Goal: Complete application form: Complete application form

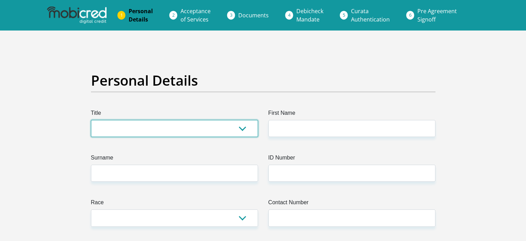
click at [241, 130] on select "Mr Ms Mrs Dr Other" at bounding box center [174, 128] width 167 height 17
select select "Mrs"
click at [91, 120] on select "Mr Ms Mrs Dr Other" at bounding box center [174, 128] width 167 height 17
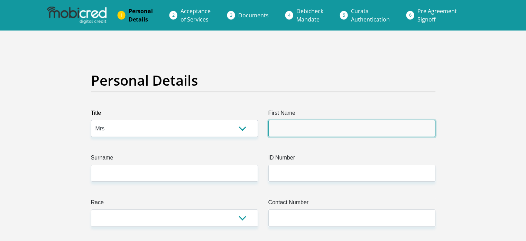
click at [310, 133] on input "First Name" at bounding box center [352, 128] width 167 height 17
type input "Barbra"
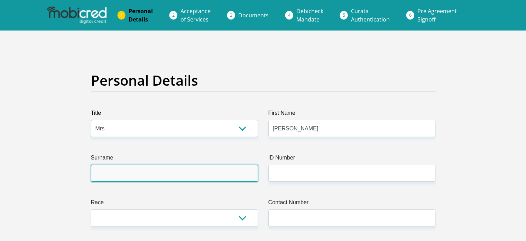
click at [210, 174] on input "Surname" at bounding box center [174, 172] width 167 height 17
type input "Mdlalose"
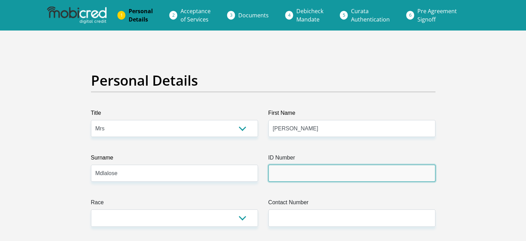
click at [295, 173] on input "ID Number" at bounding box center [352, 172] width 167 height 17
type input "9303280537084"
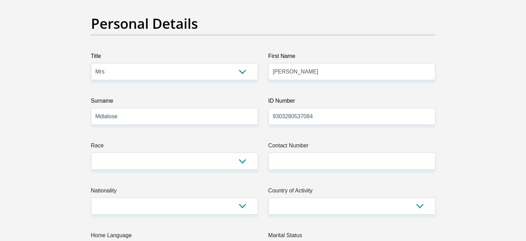
scroll to position [60, 0]
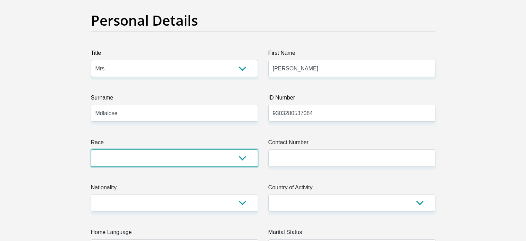
click at [234, 160] on select "Black Coloured Indian White Other" at bounding box center [174, 157] width 167 height 17
select select "1"
click at [91, 149] on select "Black Coloured Indian White Other" at bounding box center [174, 157] width 167 height 17
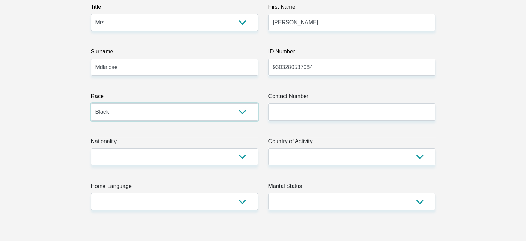
scroll to position [134, 0]
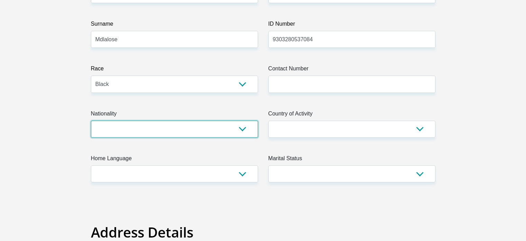
click at [212, 125] on select "South Africa Afghanistan Aland Islands Albania Algeria America Samoa American V…" at bounding box center [174, 128] width 167 height 17
select select "ZAF"
click at [91, 120] on select "South Africa Afghanistan Aland Islands Albania Algeria America Samoa American V…" at bounding box center [174, 128] width 167 height 17
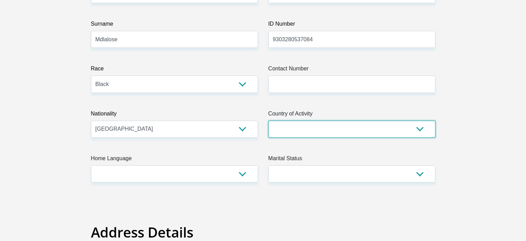
click at [310, 134] on select "South Africa Afghanistan Aland Islands Albania Algeria America Samoa American V…" at bounding box center [352, 128] width 167 height 17
select select "ZAF"
click at [269, 120] on select "South Africa Afghanistan Aland Islands Albania Algeria America Samoa American V…" at bounding box center [352, 128] width 167 height 17
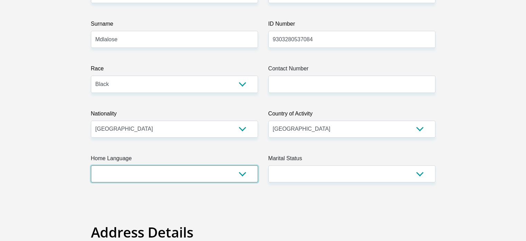
click at [230, 175] on select "Afrikaans English Sepedi South Ndebele Southern Sotho Swati Tsonga Tswana Venda…" at bounding box center [174, 173] width 167 height 17
select select "tso"
click at [91, 165] on select "Afrikaans English Sepedi South Ndebele Southern Sotho Swati Tsonga Tswana Venda…" at bounding box center [174, 173] width 167 height 17
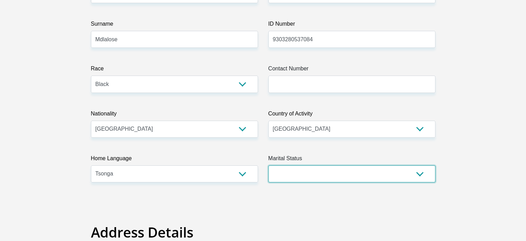
click at [302, 180] on select "Married ANC Single Divorced Widowed Married COP or Customary Law" at bounding box center [352, 173] width 167 height 17
select select "1"
click at [269, 165] on select "Married ANC Single Divorced Widowed Married COP or Customary Law" at bounding box center [352, 173] width 167 height 17
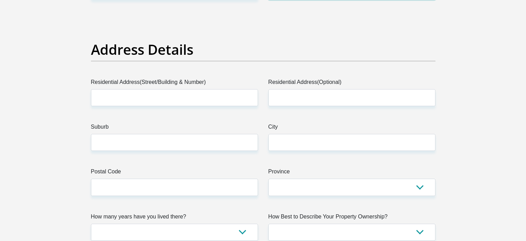
scroll to position [337, 0]
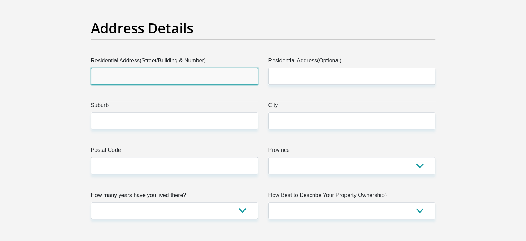
click at [220, 73] on input "Residential Address(Street/Building & Number)" at bounding box center [174, 75] width 167 height 17
type input "11 Candican Road"
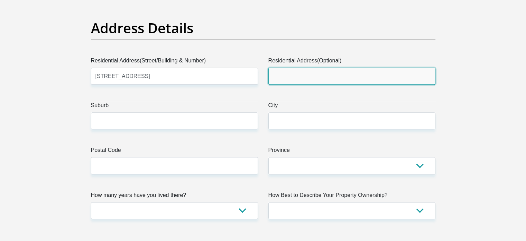
type input "Barbeque Downs"
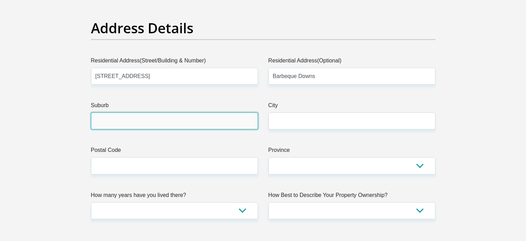
type input "Midrand"
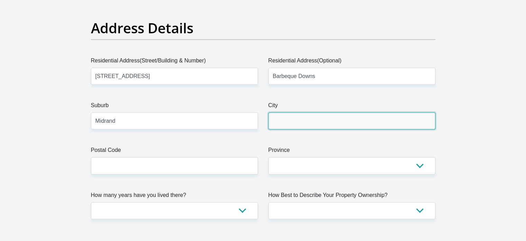
type input "Midrand"
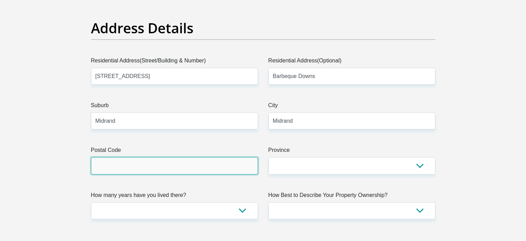
type input "1684"
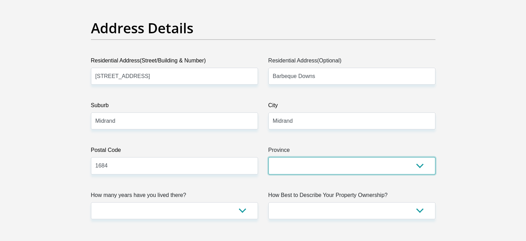
click at [332, 167] on select "Eastern Cape Free State Gauteng KwaZulu-Natal Limpopo Mpumalanga Northern Cape …" at bounding box center [352, 165] width 167 height 17
select select "Gauteng"
click at [269, 157] on select "Eastern Cape Free State Gauteng KwaZulu-Natal Limpopo Mpumalanga Northern Cape …" at bounding box center [352, 165] width 167 height 17
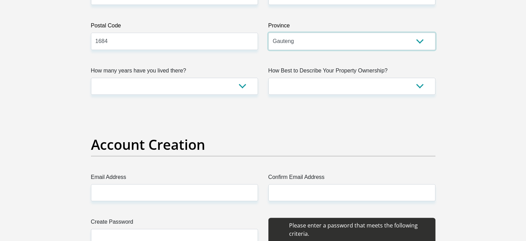
scroll to position [471, 0]
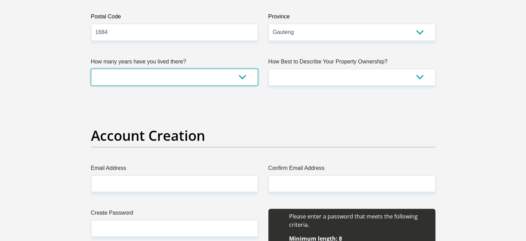
click at [240, 77] on select "less than 1 year 1-3 years 3-5 years 5+ years" at bounding box center [174, 77] width 167 height 17
select select "4"
click at [91, 69] on select "less than 1 year 1-3 years 3-5 years 5+ years" at bounding box center [174, 77] width 167 height 17
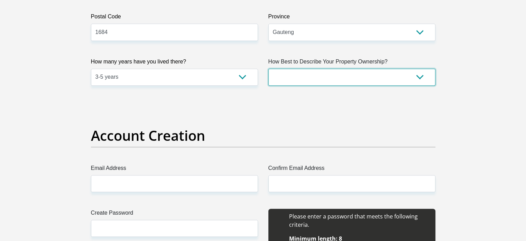
click at [299, 76] on select "Owned Rented Family Owned Company Dwelling" at bounding box center [352, 77] width 167 height 17
select select "Rented"
click at [269, 69] on select "Owned Rented Family Owned Company Dwelling" at bounding box center [352, 77] width 167 height 17
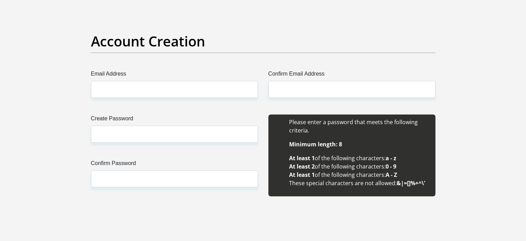
scroll to position [568, 0]
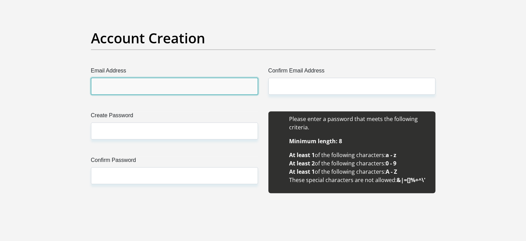
click at [199, 79] on input "Email Address" at bounding box center [174, 86] width 167 height 17
type input "barbralindiwemangwani@gmail.com"
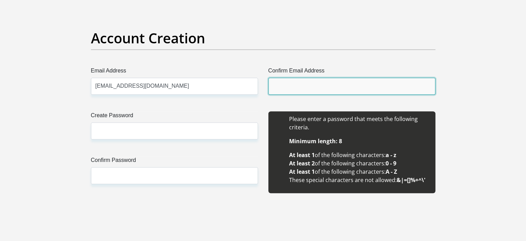
type input "barbralindiwemangwani@gmail.com"
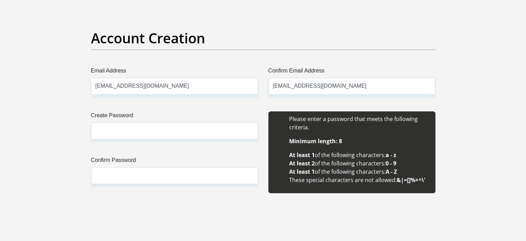
type input "Lindiwe"
type input "Mangwani"
type input "0712034805"
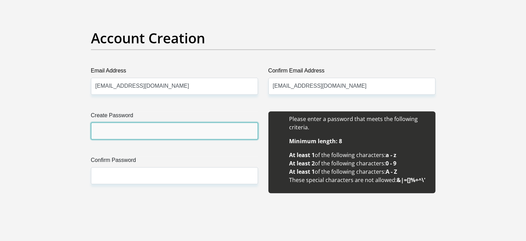
click at [173, 137] on input "Create Password" at bounding box center [174, 130] width 167 height 17
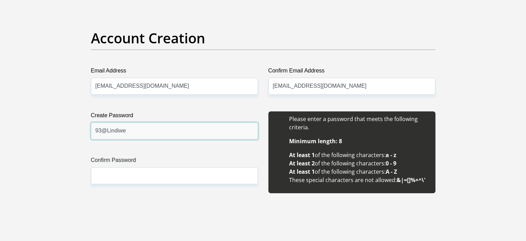
type input "93@Lindiwe"
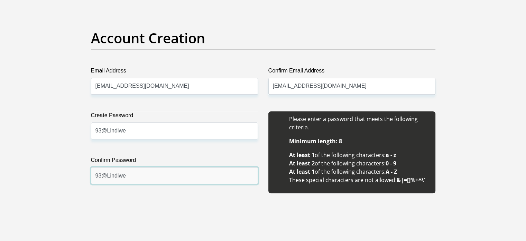
type input "93@Lindiwe"
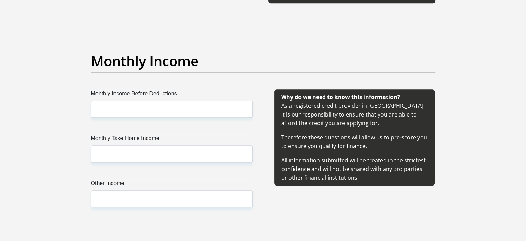
scroll to position [760, 0]
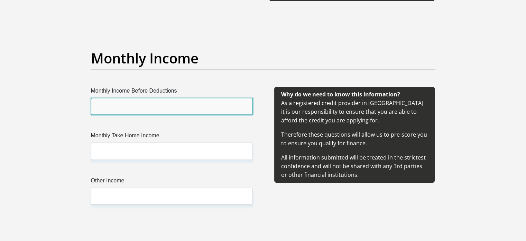
click at [222, 105] on input "Monthly Income Before Deductions" at bounding box center [172, 106] width 162 height 17
type input "35000"
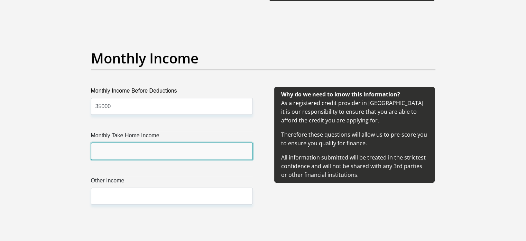
click at [182, 149] on input "Monthly Take Home Income" at bounding box center [172, 150] width 162 height 17
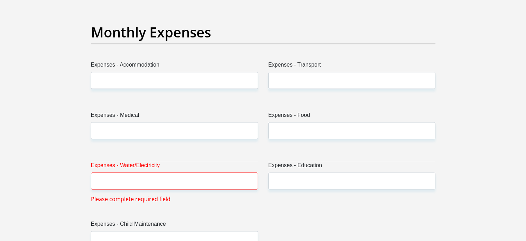
scroll to position [985, 0]
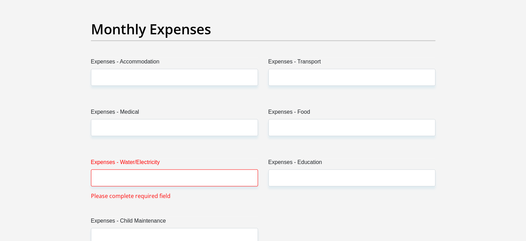
type input "26800"
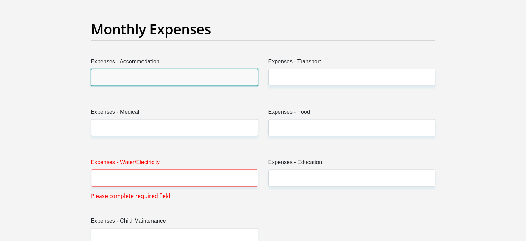
click at [184, 75] on input "Expenses - Accommodation" at bounding box center [174, 77] width 167 height 17
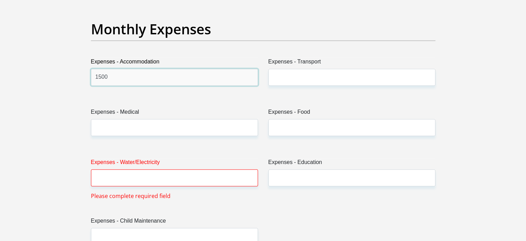
type input "1500"
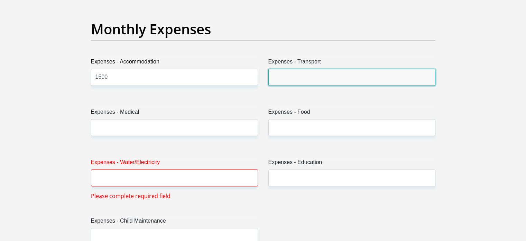
click at [306, 74] on input "Expenses - Transport" at bounding box center [352, 77] width 167 height 17
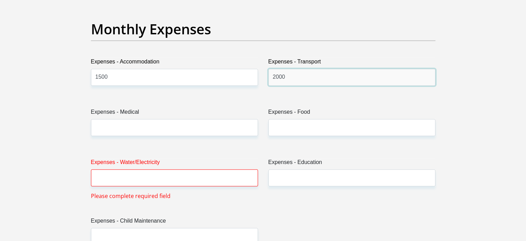
type input "2000"
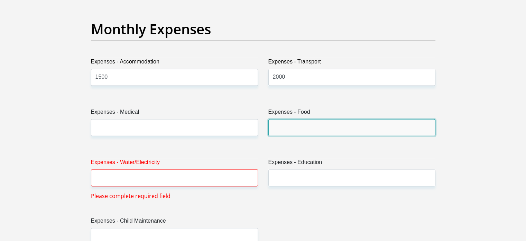
click at [306, 125] on input "Expenses - Food" at bounding box center [352, 127] width 167 height 17
type input "2000"
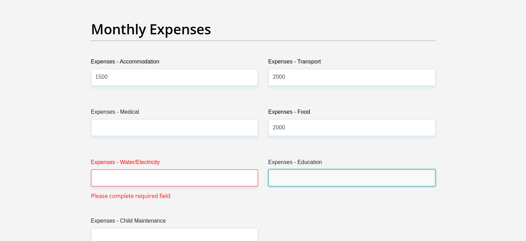
click at [286, 174] on input "Expenses - Education" at bounding box center [352, 177] width 167 height 17
type input "5000"
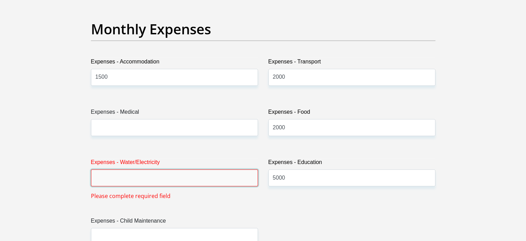
click at [238, 171] on input "Expenses - Water/Electricity" at bounding box center [174, 177] width 167 height 17
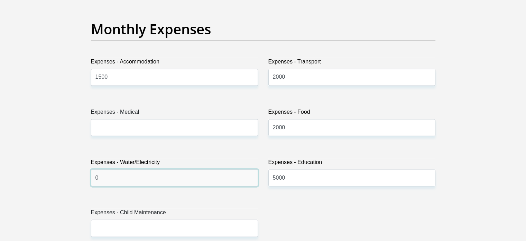
scroll to position [1055, 0]
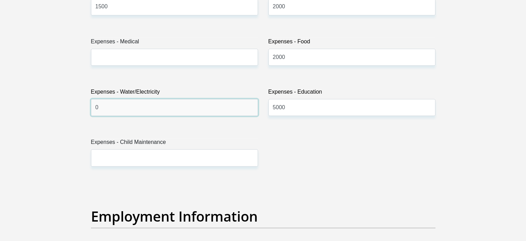
type input "0"
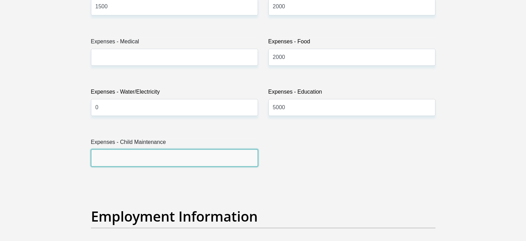
click at [158, 153] on input "Expenses - Child Maintenance" at bounding box center [174, 157] width 167 height 17
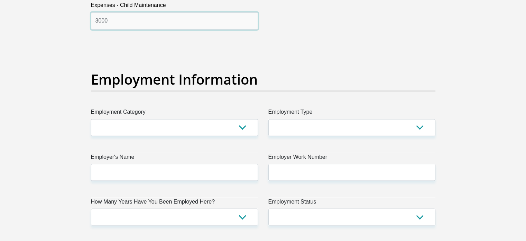
scroll to position [1198, 0]
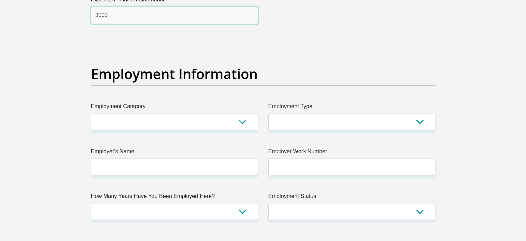
type input "3000"
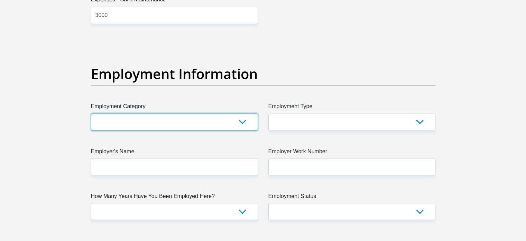
click at [233, 119] on select "AGRICULTURE ALCOHOL & TOBACCO CONSTRUCTION MATERIALS METALLURGY EQUIPMENT FOR R…" at bounding box center [174, 121] width 167 height 17
select select "32"
click at [91, 113] on select "AGRICULTURE ALCOHOL & TOBACCO CONSTRUCTION MATERIALS METALLURGY EQUIPMENT FOR R…" at bounding box center [174, 121] width 167 height 17
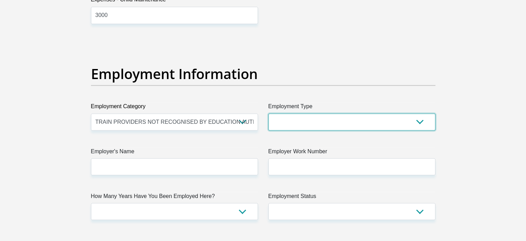
click at [316, 126] on select "College/Lecturer Craft Seller Creative Driver Executive Farmer Forces - Non Com…" at bounding box center [352, 121] width 167 height 17
select select "Manager"
click at [269, 113] on select "College/Lecturer Craft Seller Creative Driver Executive Farmer Forces - Non Com…" at bounding box center [352, 121] width 167 height 17
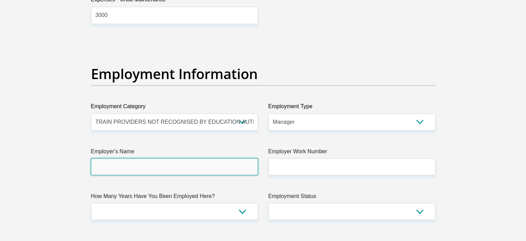
click at [182, 164] on input "Employer's Name" at bounding box center [174, 166] width 167 height 17
type input "SignaAcademy"
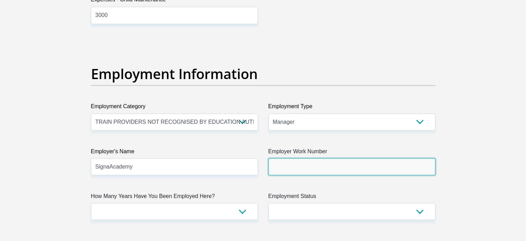
click at [355, 164] on input "Employer Work Number" at bounding box center [352, 166] width 167 height 17
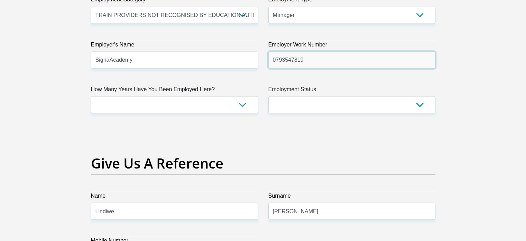
scroll to position [1313, 0]
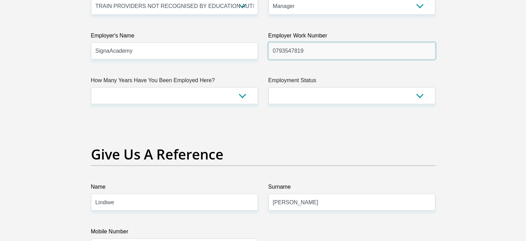
type input "0793547819"
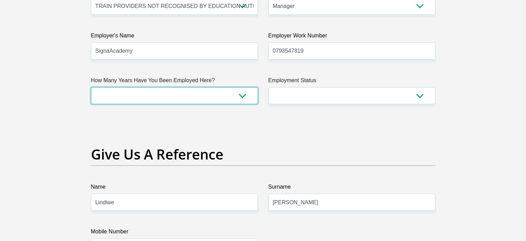
click at [224, 93] on select "less than 1 year 1-3 years 3-5 years 5+ years" at bounding box center [174, 95] width 167 height 17
select select "48"
click at [91, 87] on select "less than 1 year 1-3 years 3-5 years 5+ years" at bounding box center [174, 95] width 167 height 17
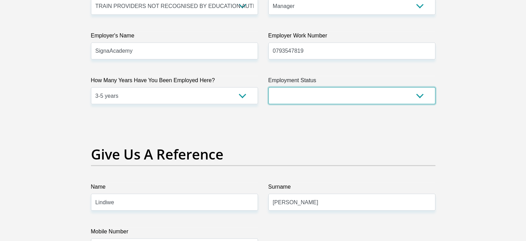
click at [333, 93] on select "Permanent/Full-time Part-time/Casual Contract Worker Self-Employed Housewife Re…" at bounding box center [352, 95] width 167 height 17
select select "1"
click at [269, 87] on select "Permanent/Full-time Part-time/Casual Contract Worker Self-Employed Housewife Re…" at bounding box center [352, 95] width 167 height 17
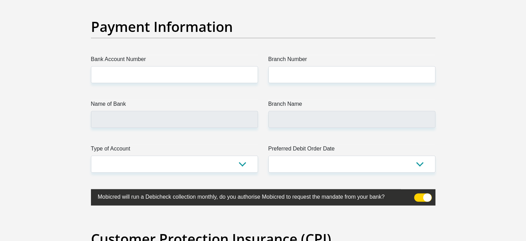
scroll to position [1577, 0]
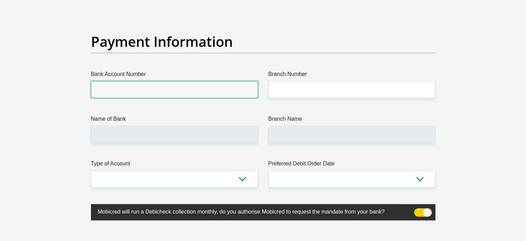
click at [222, 88] on input "Bank Account Number" at bounding box center [174, 89] width 167 height 17
type input "1683478647"
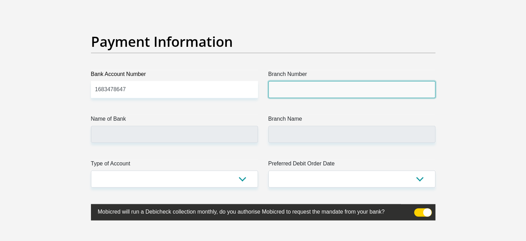
click at [285, 88] on input "Branch Number" at bounding box center [352, 89] width 167 height 17
paste input "470010"
type input "470010"
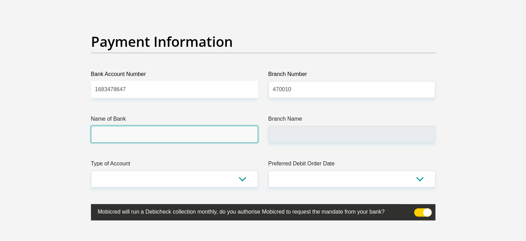
click at [134, 133] on input "Name of Bank" at bounding box center [174, 134] width 167 height 17
type input "CAPITEC BANK LIMITED"
type input "CAPITEC BANK CPC"
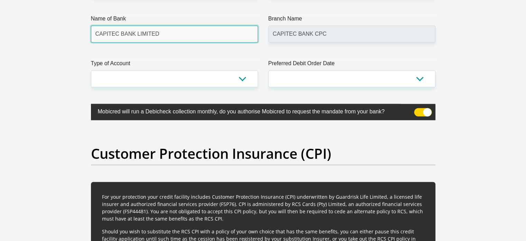
scroll to position [1692, 0]
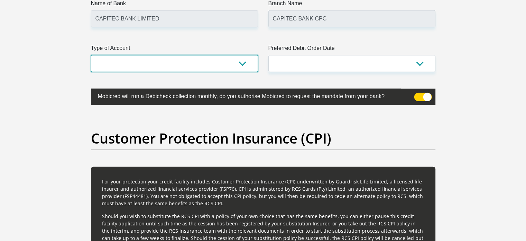
click at [244, 61] on select "Cheque Savings" at bounding box center [174, 63] width 167 height 17
select select "SAV"
click at [91, 55] on select "Cheque Savings" at bounding box center [174, 63] width 167 height 17
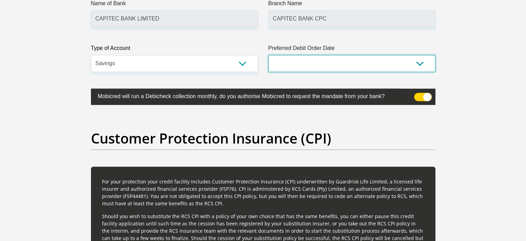
click at [307, 61] on select "1st 2nd 3rd 4th 5th 7th 18th 19th 20th 21st 22nd 23rd 24th 25th 26th 27th 28th …" at bounding box center [352, 63] width 167 height 17
select select "26"
click at [269, 55] on select "1st 2nd 3rd 4th 5th 7th 18th 19th 20th 21st 22nd 23rd 24th 25th 26th 27th 28th …" at bounding box center [352, 63] width 167 height 17
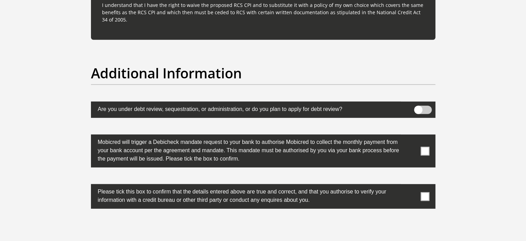
scroll to position [2157, 0]
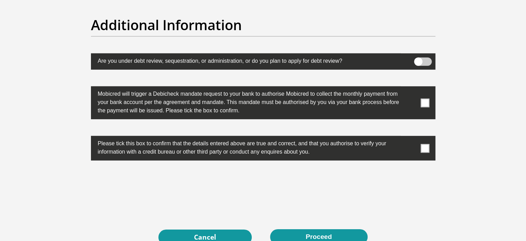
click at [427, 100] on span at bounding box center [425, 102] width 9 height 9
click at [412, 88] on input "checkbox" at bounding box center [412, 88] width 0 height 0
click at [426, 147] on span at bounding box center [425, 148] width 9 height 9
click at [412, 137] on input "checkbox" at bounding box center [412, 137] width 0 height 0
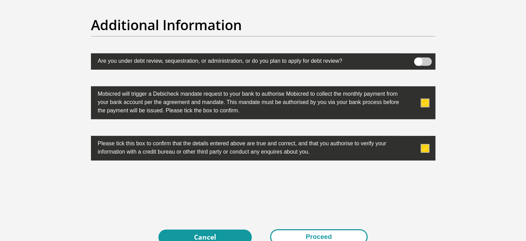
click at [316, 234] on button "Proceed" at bounding box center [319, 237] width 98 height 16
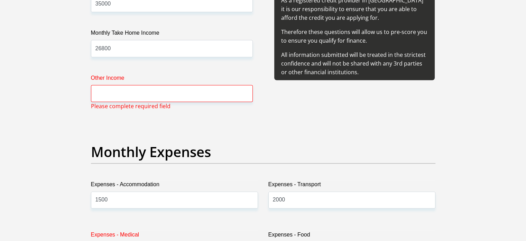
scroll to position [868, 0]
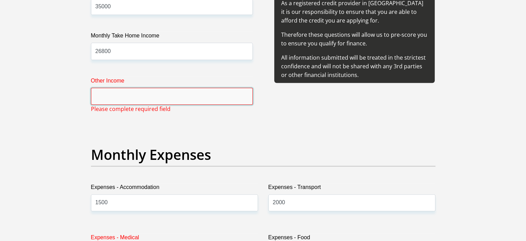
click at [186, 96] on input "Other Income" at bounding box center [172, 96] width 162 height 17
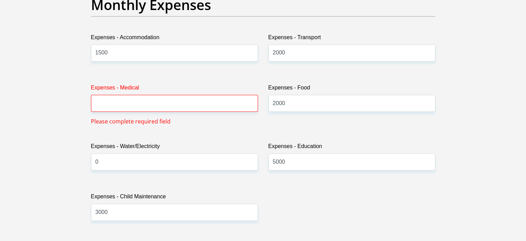
scroll to position [1020, 0]
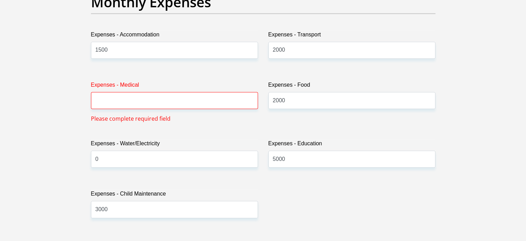
type input "0"
click at [147, 101] on input "Expenses - Medical" at bounding box center [174, 100] width 167 height 17
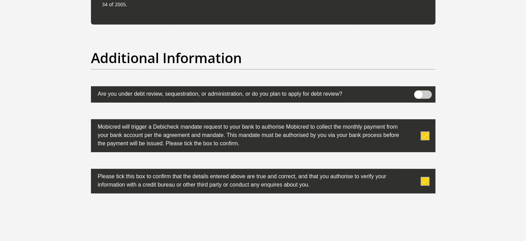
scroll to position [2250, 0]
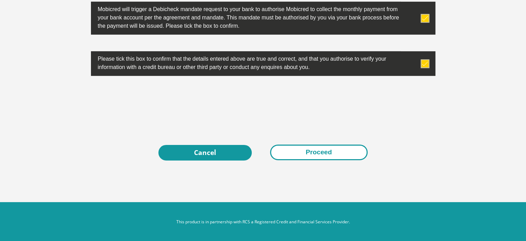
type input "0"
click at [308, 151] on button "Proceed" at bounding box center [319, 152] width 98 height 16
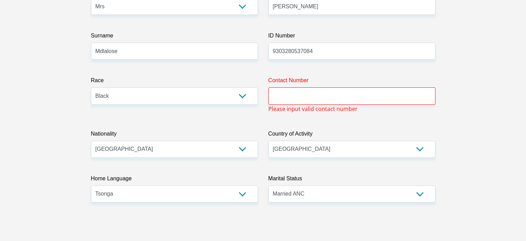
scroll to position [104, 0]
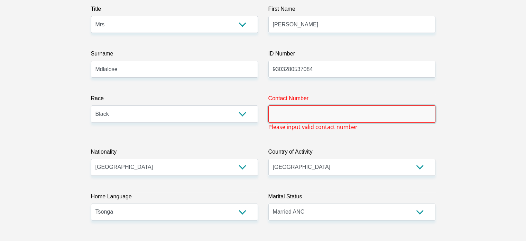
click at [331, 118] on input "Contact Number" at bounding box center [352, 113] width 167 height 17
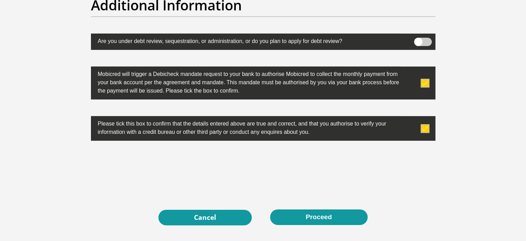
scroll to position [2180, 0]
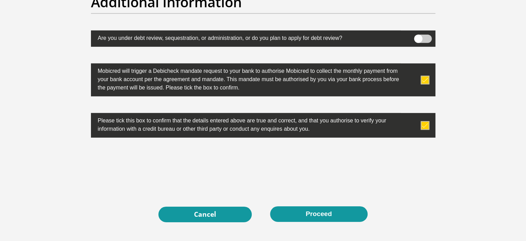
type input "0712034805"
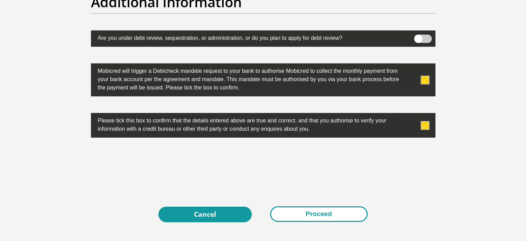
click at [301, 217] on div "Cancel Proceed" at bounding box center [263, 214] width 334 height 16
click at [307, 211] on button "Proceed" at bounding box center [319, 214] width 98 height 16
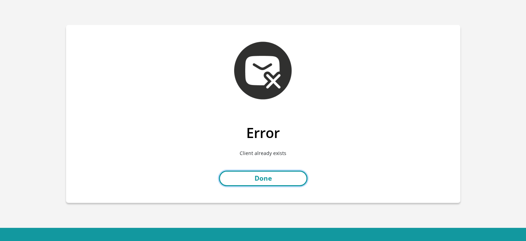
click at [252, 175] on link "Done" at bounding box center [263, 178] width 89 height 16
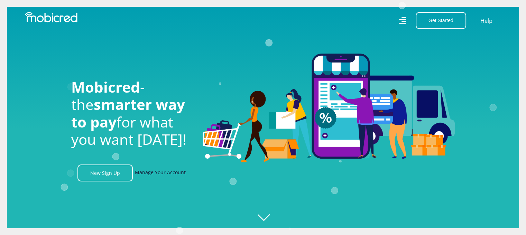
click at [167, 177] on link "Manage Your Account" at bounding box center [160, 173] width 51 height 17
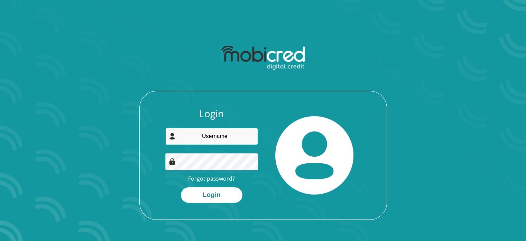
click at [226, 139] on input "email" at bounding box center [211, 136] width 93 height 17
type input "[EMAIL_ADDRESS][DOMAIN_NAME]"
click at [212, 177] on link "Forgot password?" at bounding box center [211, 178] width 47 height 8
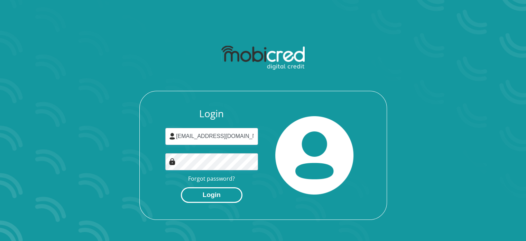
click at [219, 193] on button "Login" at bounding box center [212, 195] width 62 height 16
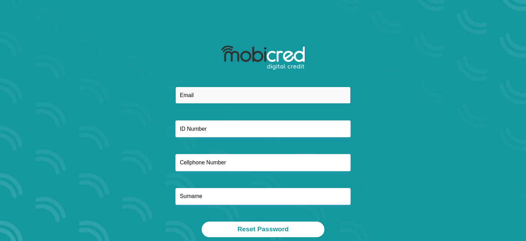
click at [202, 97] on input "email" at bounding box center [262, 95] width 175 height 17
type input "[EMAIL_ADDRESS][DOMAIN_NAME]"
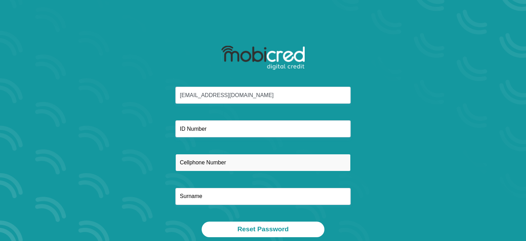
type input "0712034805"
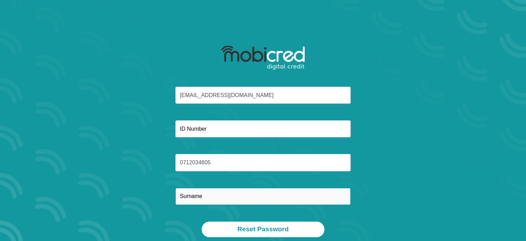
type input "Mangwani"
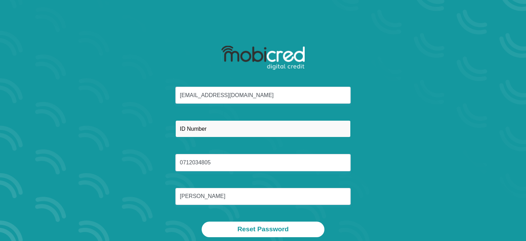
click at [201, 133] on input "text" at bounding box center [262, 128] width 175 height 17
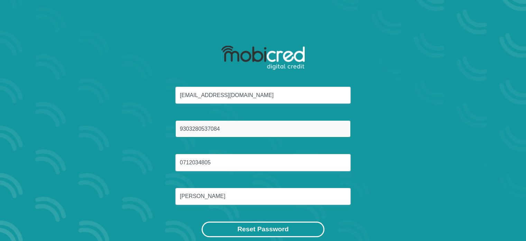
type input "9303280537084"
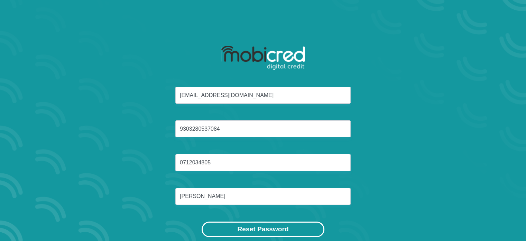
click at [257, 231] on button "Reset Password" at bounding box center [263, 229] width 123 height 16
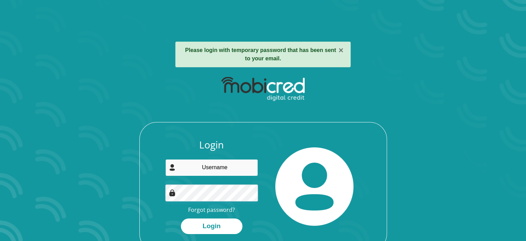
click at [229, 169] on input "email" at bounding box center [211, 167] width 93 height 17
type input "[EMAIL_ADDRESS][DOMAIN_NAME]"
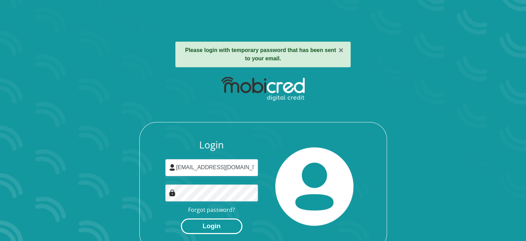
click at [209, 228] on button "Login" at bounding box center [212, 226] width 62 height 16
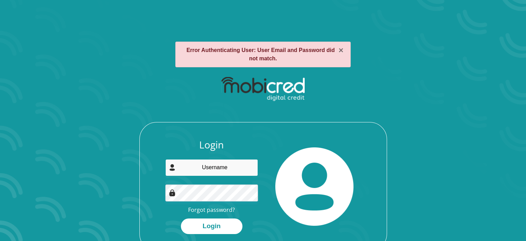
click at [217, 165] on input "email" at bounding box center [211, 167] width 93 height 17
type input "[EMAIL_ADDRESS][DOMAIN_NAME]"
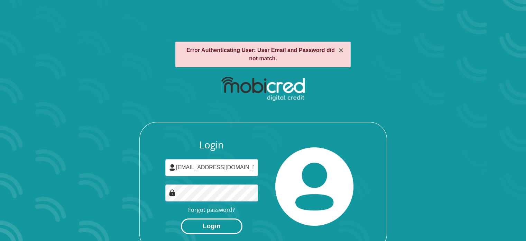
click at [208, 223] on button "Login" at bounding box center [212, 226] width 62 height 16
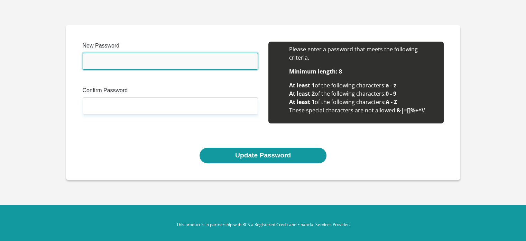
click at [119, 61] on input "New Password" at bounding box center [170, 61] width 175 height 17
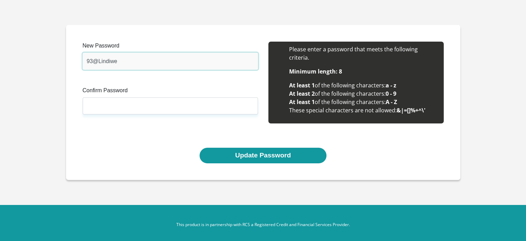
type input "93@Lindiwe"
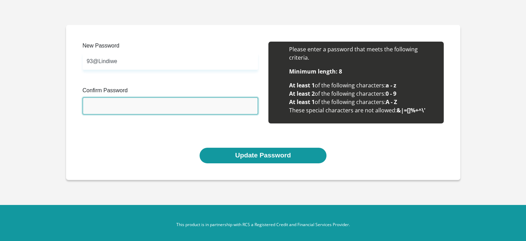
click at [115, 113] on input "Confirm Password" at bounding box center [170, 105] width 175 height 17
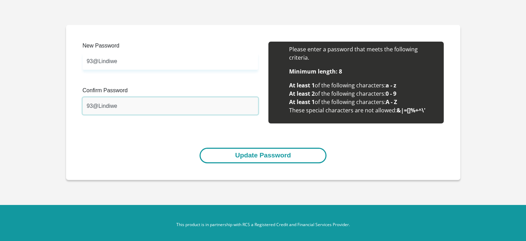
type input "93@Lindiwe"
click at [228, 155] on button "Update Password" at bounding box center [263, 155] width 127 height 16
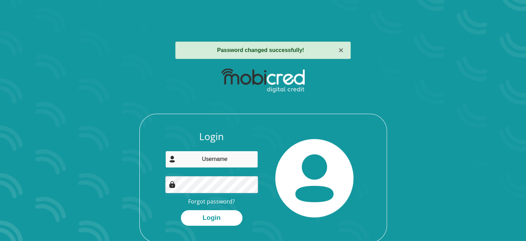
click at [230, 157] on input "email" at bounding box center [211, 159] width 93 height 17
type input "barbralindiwemangwani@gmail.com"
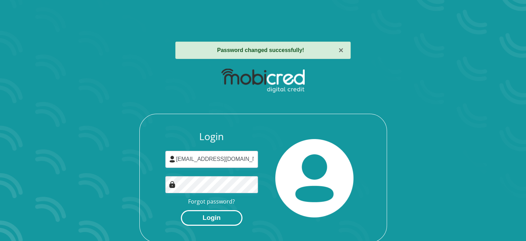
click at [202, 216] on button "Login" at bounding box center [212, 218] width 62 height 16
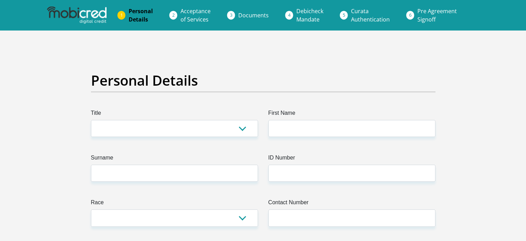
click at [189, 15] on span "Acceptance of Services" at bounding box center [196, 15] width 30 height 16
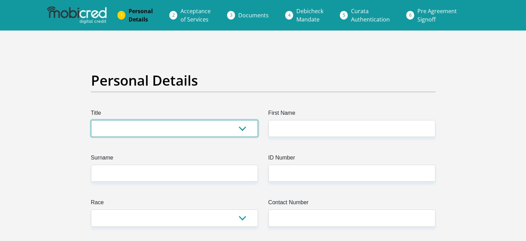
click at [197, 124] on select "Mr Ms Mrs Dr Other" at bounding box center [174, 128] width 167 height 17
click at [216, 132] on select "Mr Ms Mrs Dr [PERSON_NAME]" at bounding box center [174, 128] width 167 height 17
